Goal: Book appointment/travel/reservation

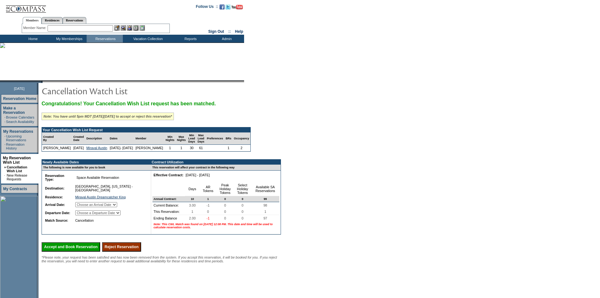
click at [117, 207] on select "Choose an Arrival Date Sunday, November 2, 2025" at bounding box center [96, 204] width 42 height 5
select select "11/02/2025"
click at [83, 207] on select "Choose an Arrival Date Sunday, November 2, 2025" at bounding box center [96, 204] width 42 height 5
click at [121, 215] on select "Choose a Departure Date Monday, November 3, 2025" at bounding box center [97, 212] width 45 height 5
select select "11/03/2025"
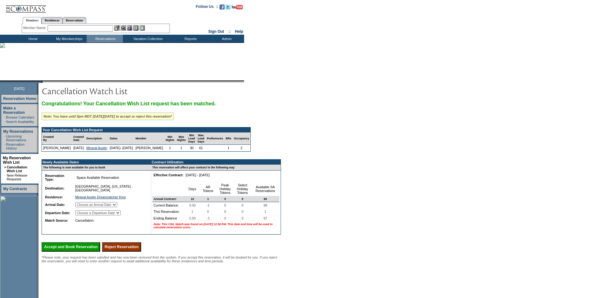
click at [83, 215] on select "Choose a Departure Date Monday, November 3, 2025" at bounding box center [97, 212] width 45 height 5
click at [83, 251] on input "Accept and Book Reservation" at bounding box center [71, 246] width 59 height 9
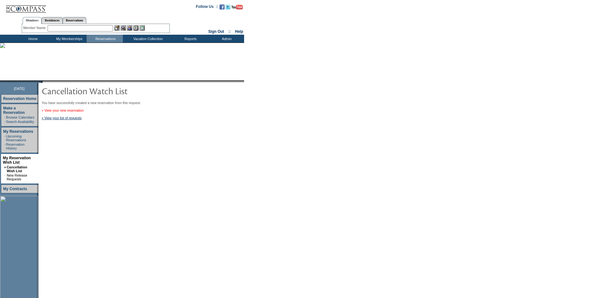
click at [83, 111] on link "» View your new reservation" at bounding box center [63, 110] width 42 height 4
